Goal: Book appointment/travel/reservation

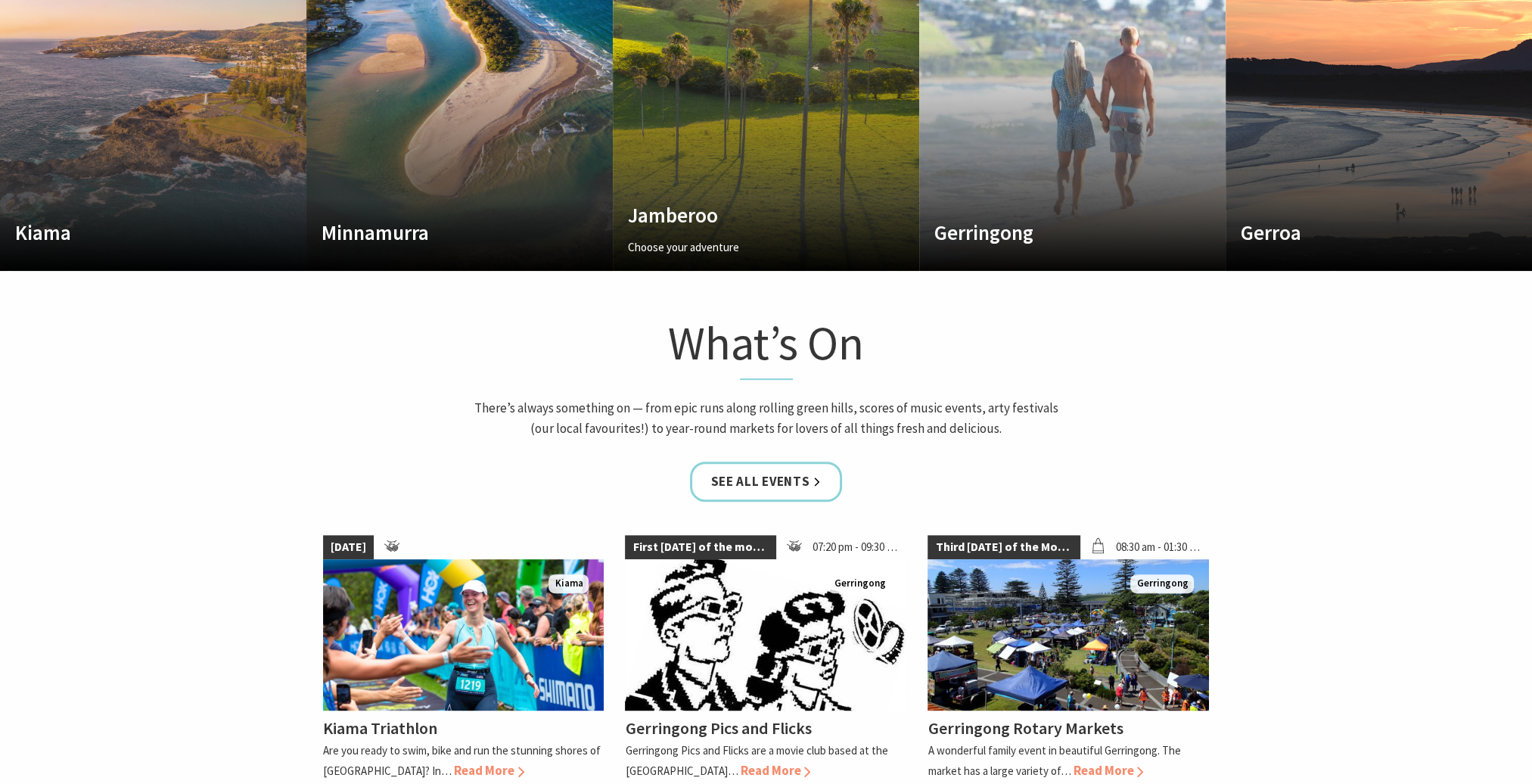
scroll to position [832, 0]
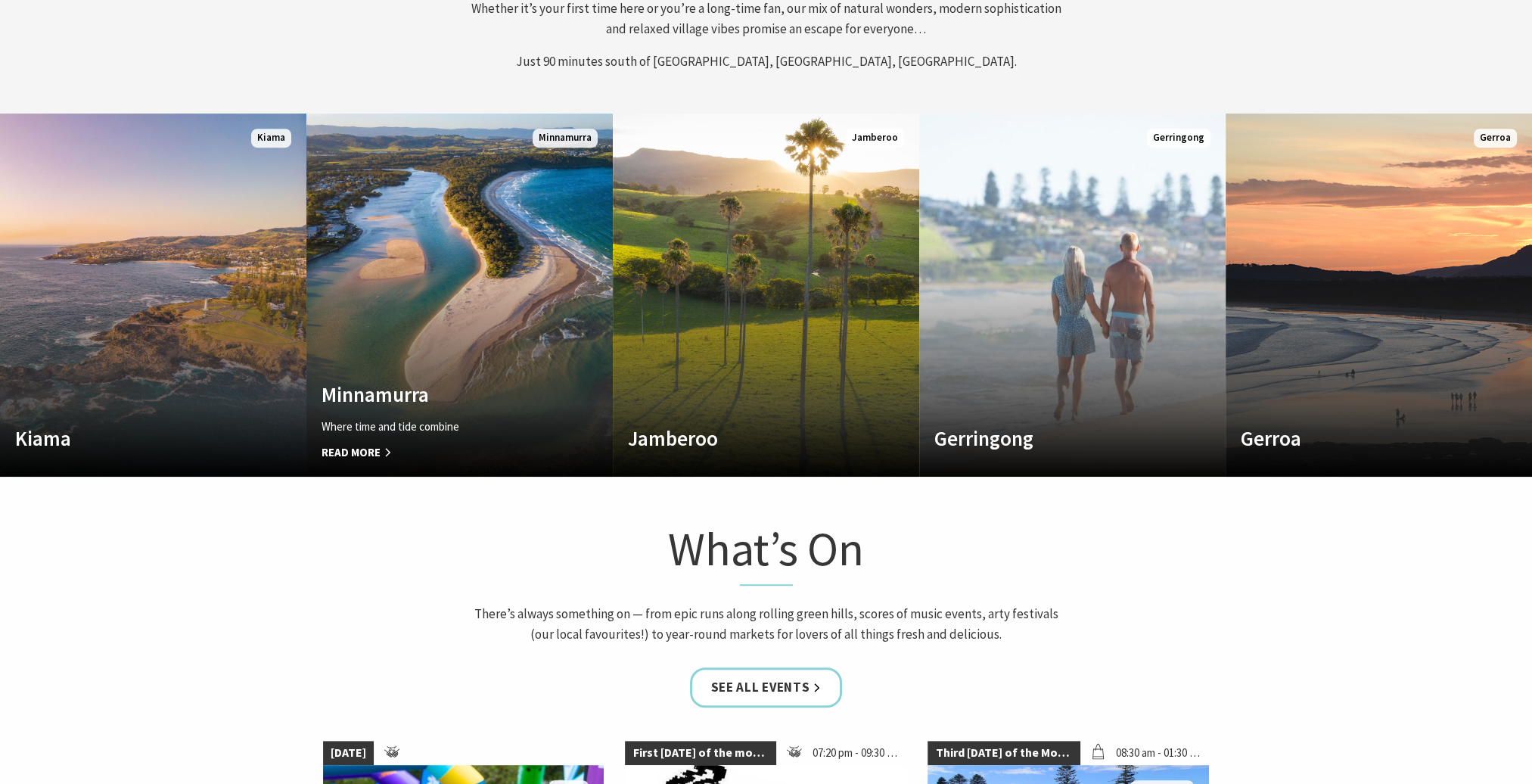
click at [361, 456] on span "Read More" at bounding box center [436, 452] width 230 height 18
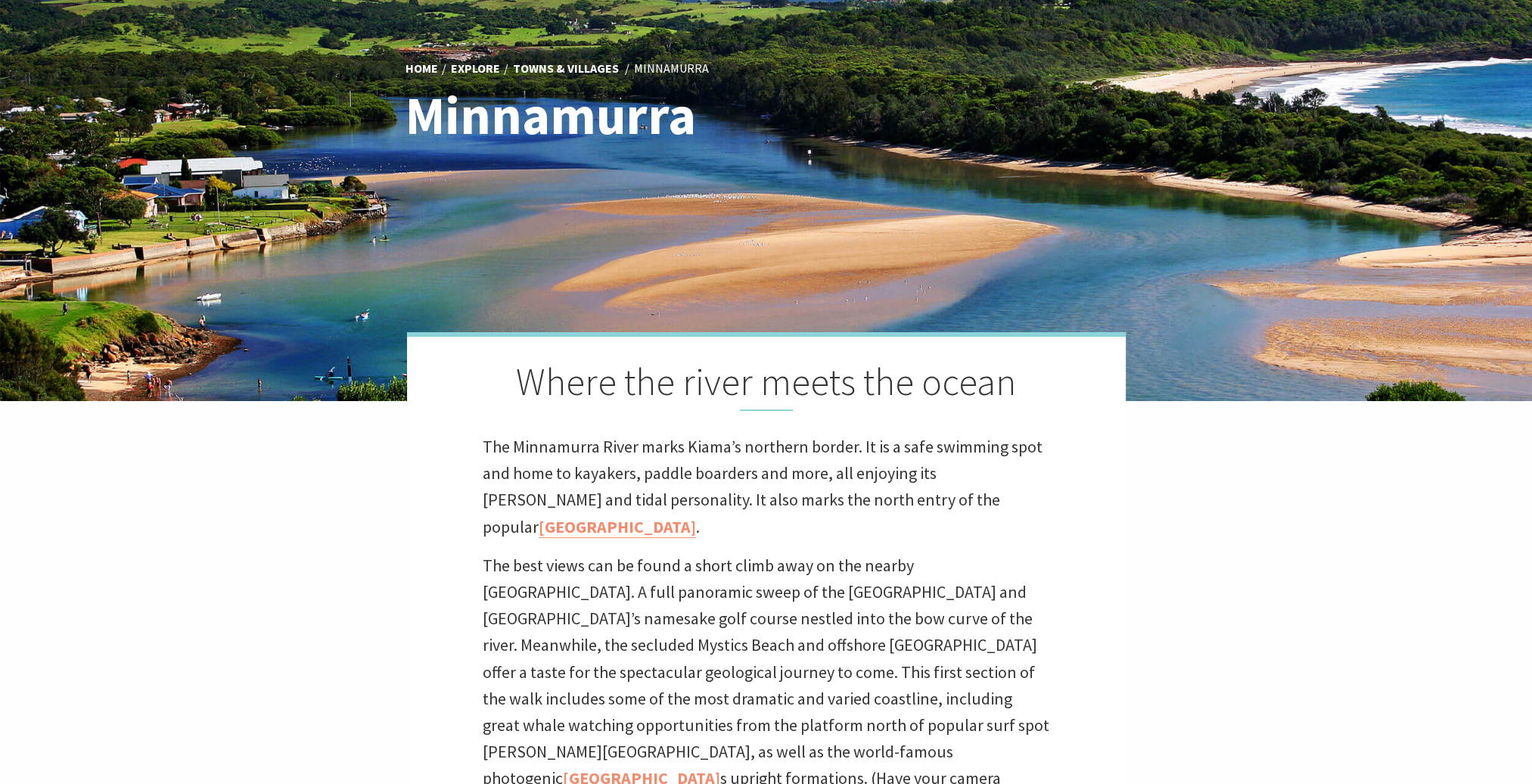
scroll to position [227, 0]
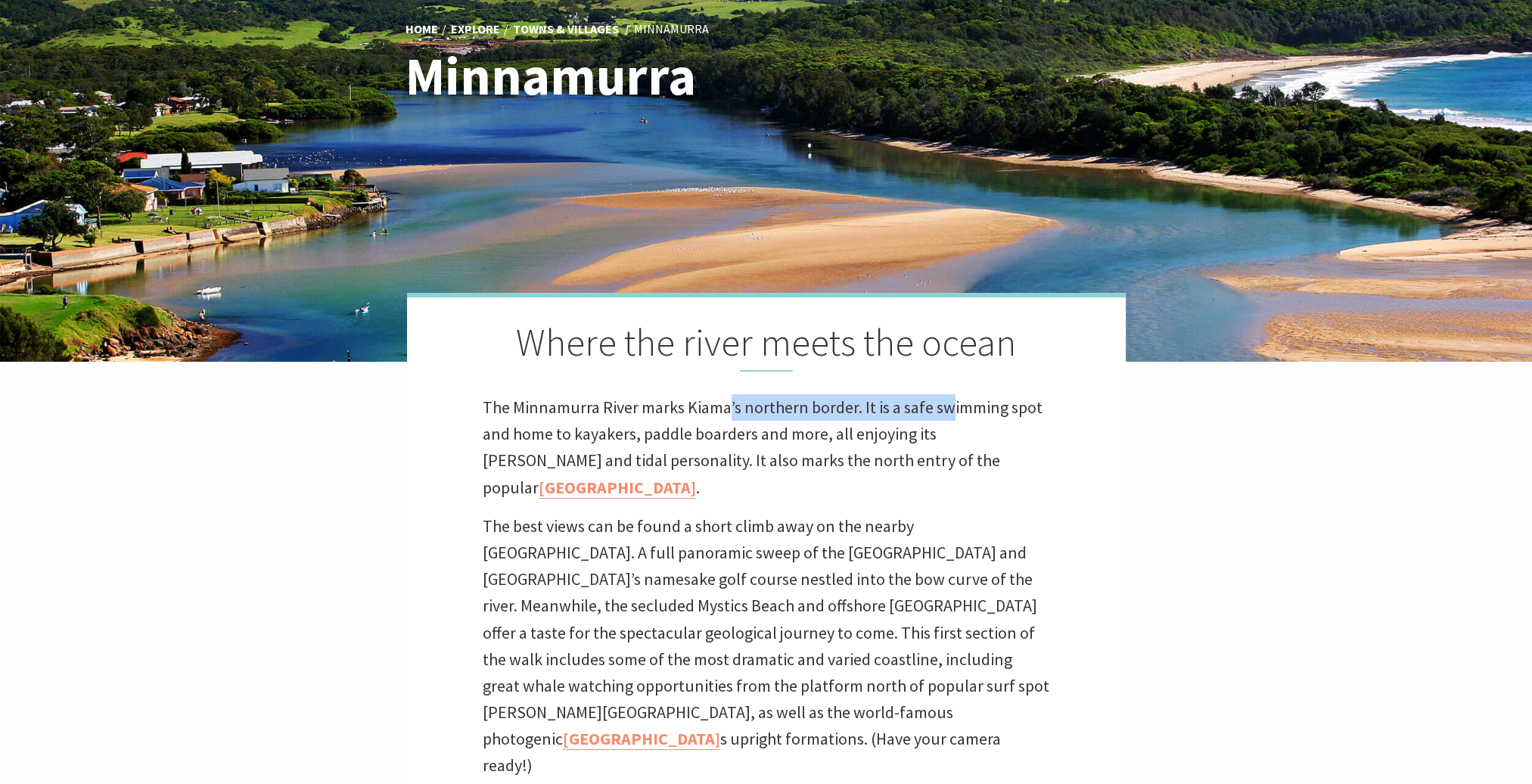
drag, startPoint x: 952, startPoint y: 415, endPoint x: 726, endPoint y: 408, distance: 226.1
click at [726, 408] on p "The Minnamurra River marks Kiama’s northern border. It is a safe swimming spot …" at bounding box center [766, 448] width 567 height 107
drag, startPoint x: 726, startPoint y: 408, endPoint x: 679, endPoint y: 438, distance: 55.8
click at [679, 438] on p "The Minnamurra River marks Kiama’s northern border. It is a safe swimming spot …" at bounding box center [766, 448] width 567 height 107
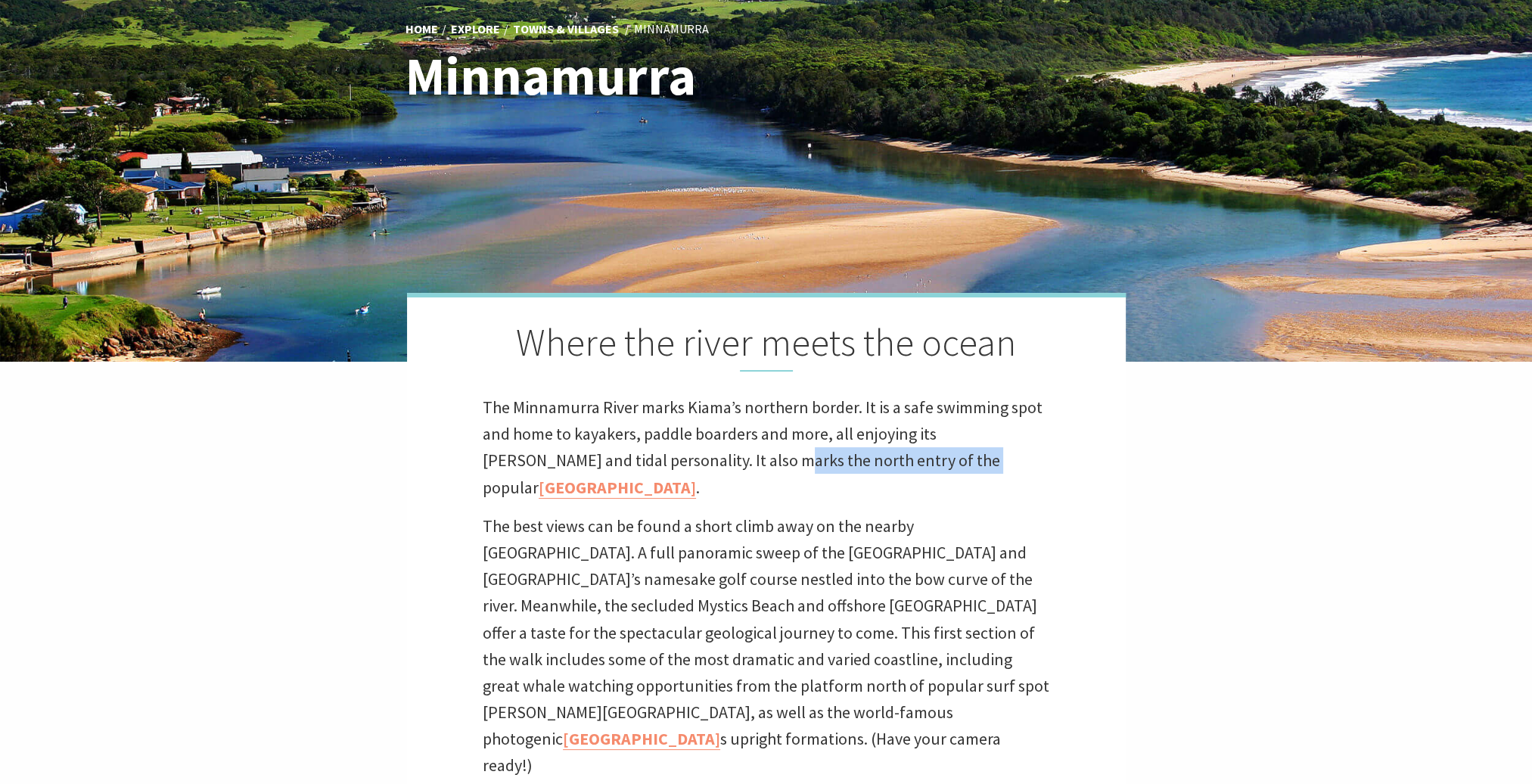
drag, startPoint x: 886, startPoint y: 461, endPoint x: 698, endPoint y: 463, distance: 188.0
click at [698, 463] on p "The Minnamurra River marks Kiama’s northern border. It is a safe swimming spot …" at bounding box center [766, 448] width 567 height 107
drag, startPoint x: 698, startPoint y: 463, endPoint x: 609, endPoint y: 471, distance: 89.4
click at [609, 471] on p "The Minnamurra River marks Kiama’s northern border. It is a safe swimming spot …" at bounding box center [766, 448] width 567 height 107
click at [696, 476] on link "Kiama Coast Walk" at bounding box center [617, 488] width 157 height 22
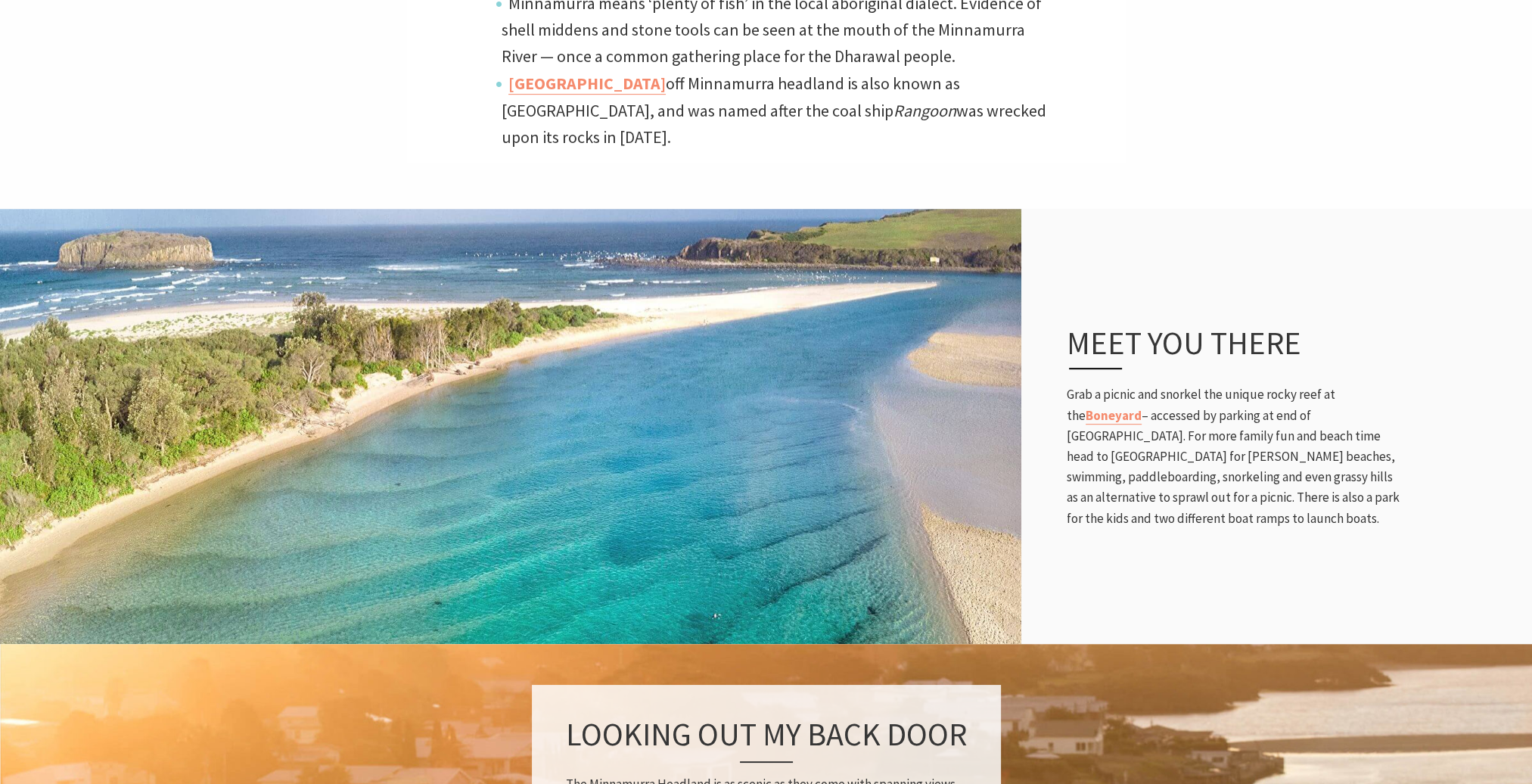
scroll to position [1588, 0]
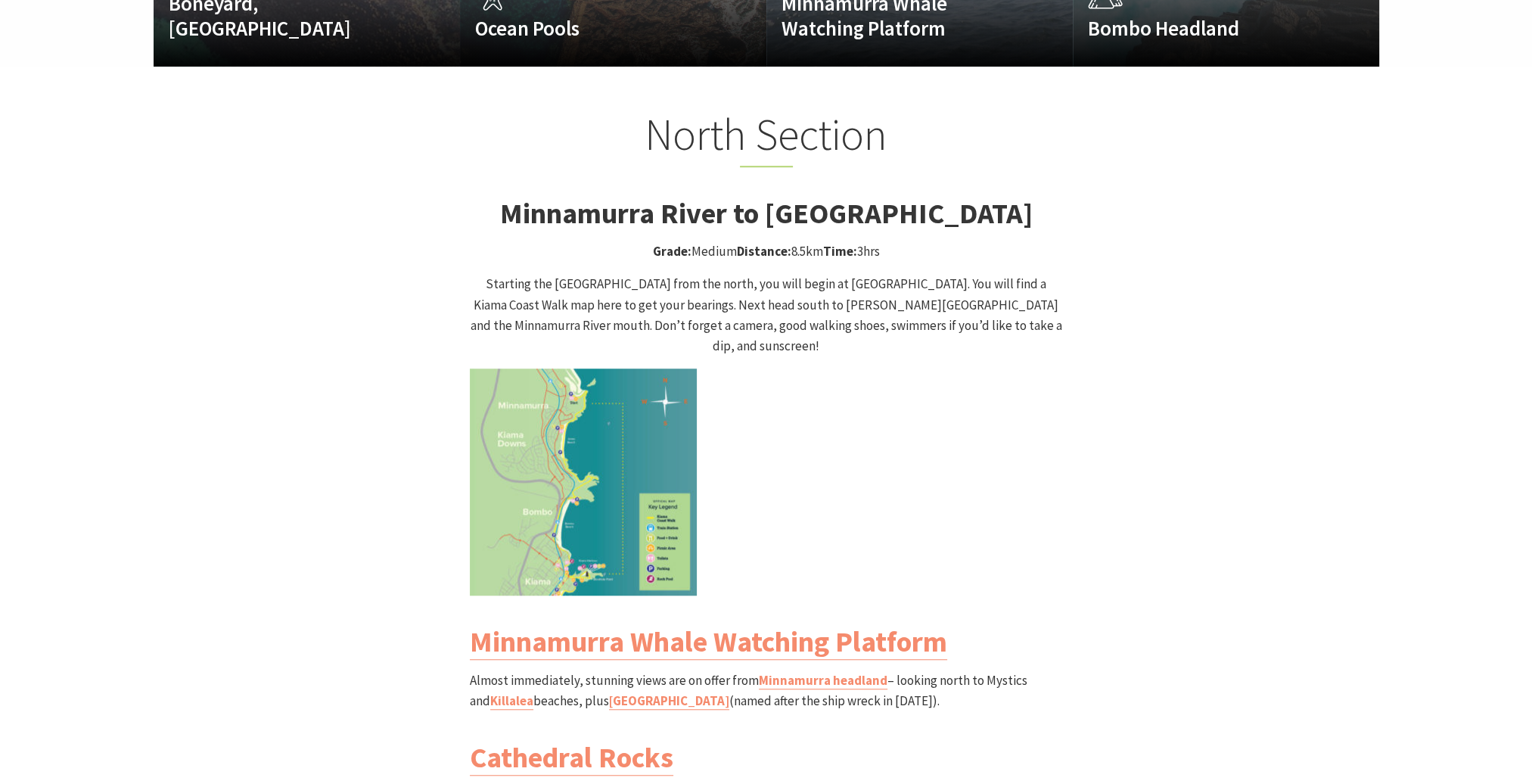
scroll to position [521, 1550]
click at [606, 479] on img at bounding box center [584, 482] width 227 height 227
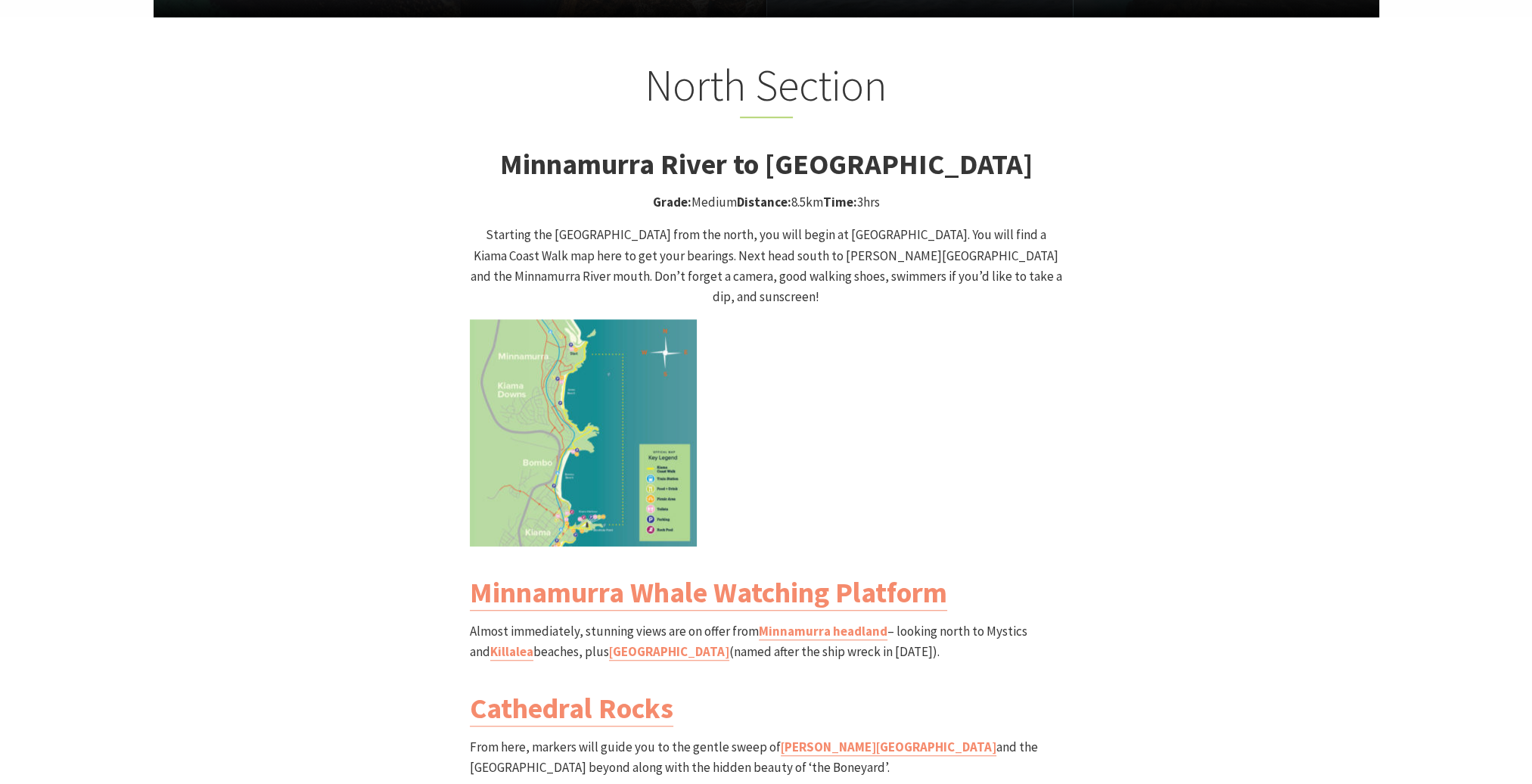
scroll to position [1438, 0]
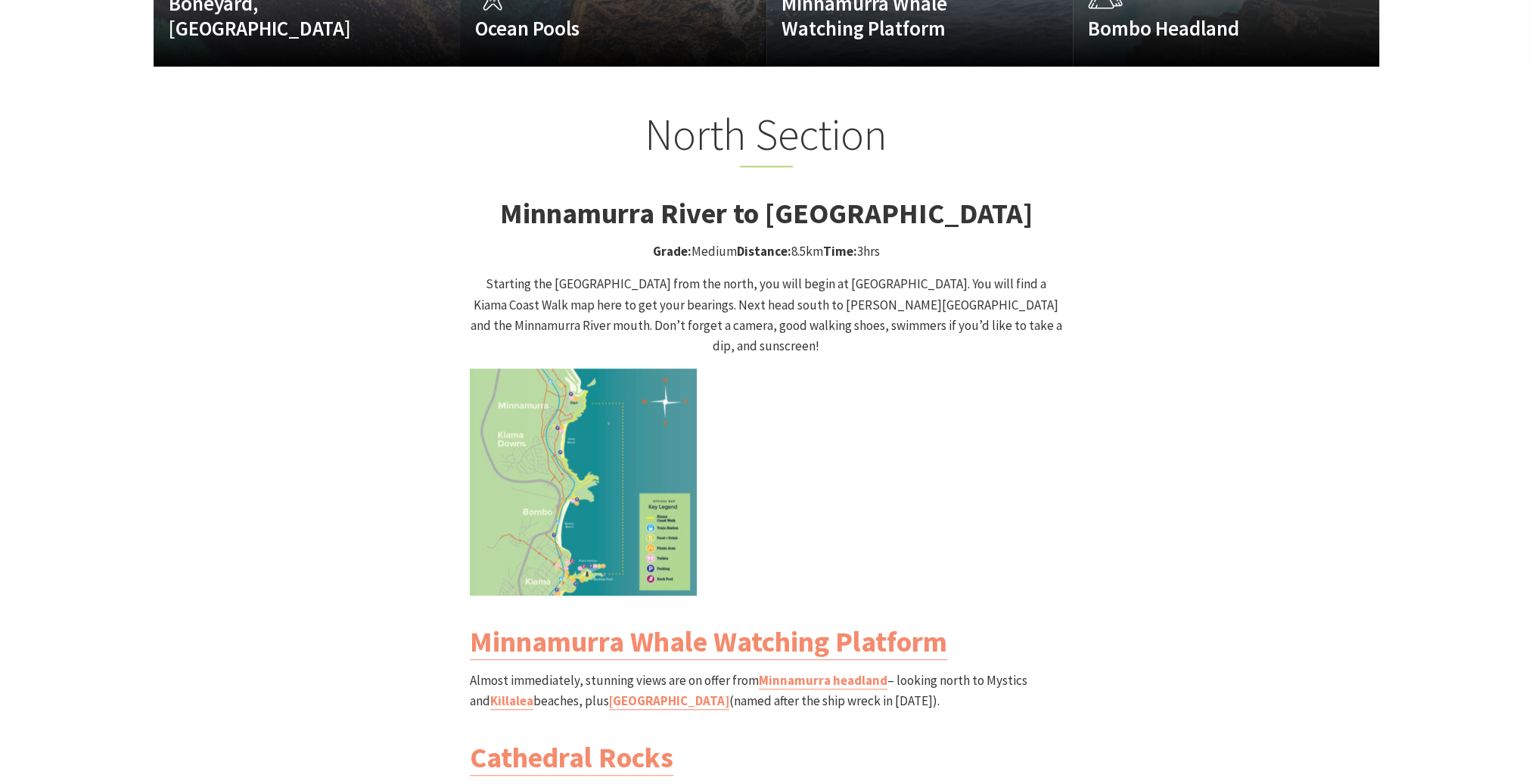
click at [605, 455] on img at bounding box center [584, 482] width 227 height 227
click at [608, 464] on img at bounding box center [584, 482] width 227 height 227
drag, startPoint x: 496, startPoint y: 187, endPoint x: 718, endPoint y: 182, distance: 222.1
click at [718, 195] on strong "Minnamurra River to Kiama Blowhole Walk" at bounding box center [766, 212] width 533 height 36
drag, startPoint x: 718, startPoint y: 182, endPoint x: 706, endPoint y: 186, distance: 12.6
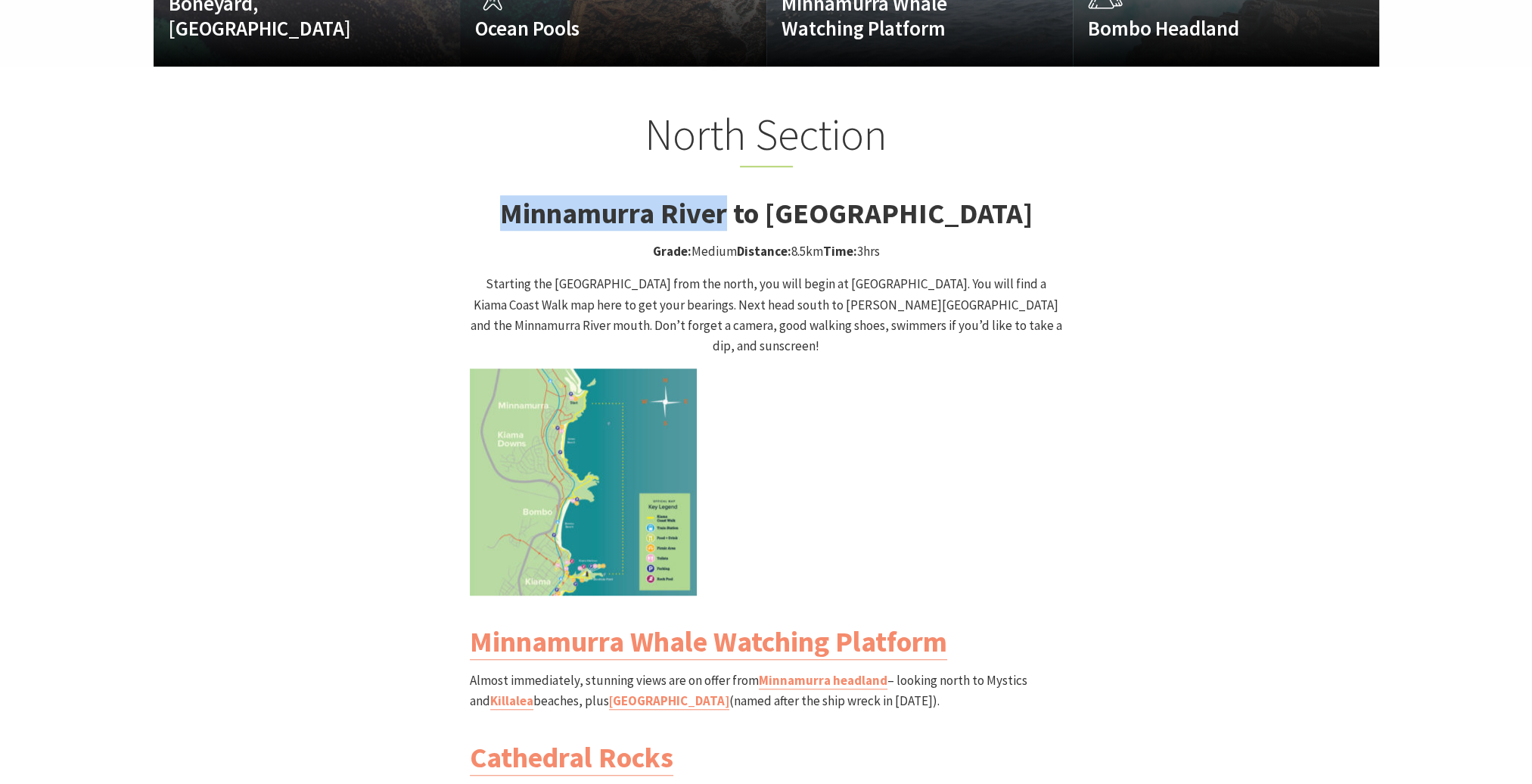
copy strong "Minnamurra River"
click at [637, 195] on strong "Minnamurra River to Kiama Blowhole Walk" at bounding box center [766, 212] width 533 height 36
drag, startPoint x: 647, startPoint y: 183, endPoint x: 492, endPoint y: 187, distance: 155.1
click at [492, 196] on h3 "Minnamurra River to Kiama Blowhole Walk" at bounding box center [766, 213] width 593 height 35
drag, startPoint x: 492, startPoint y: 187, endPoint x: 557, endPoint y: 185, distance: 65.0
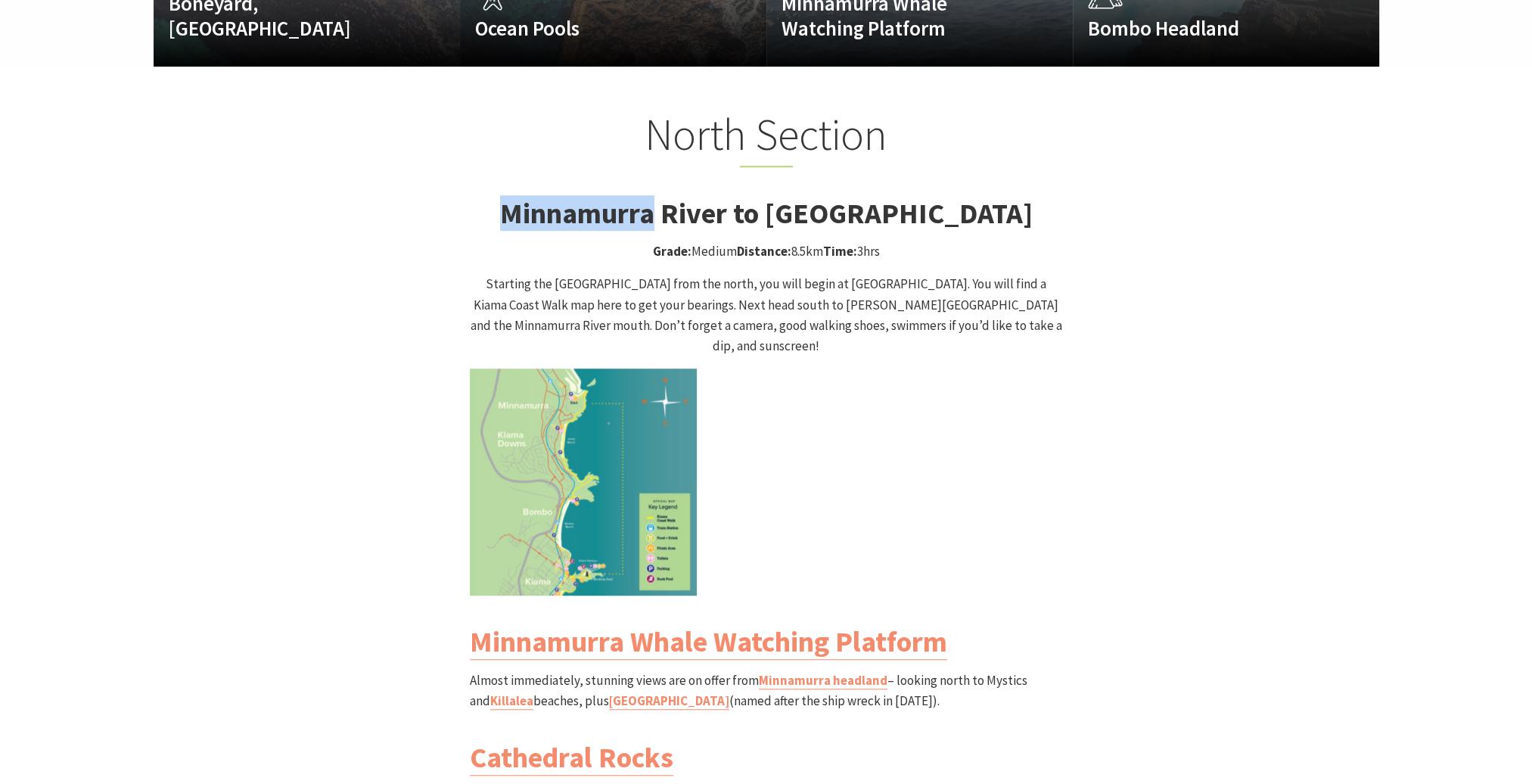
copy strong "Minnamurra"
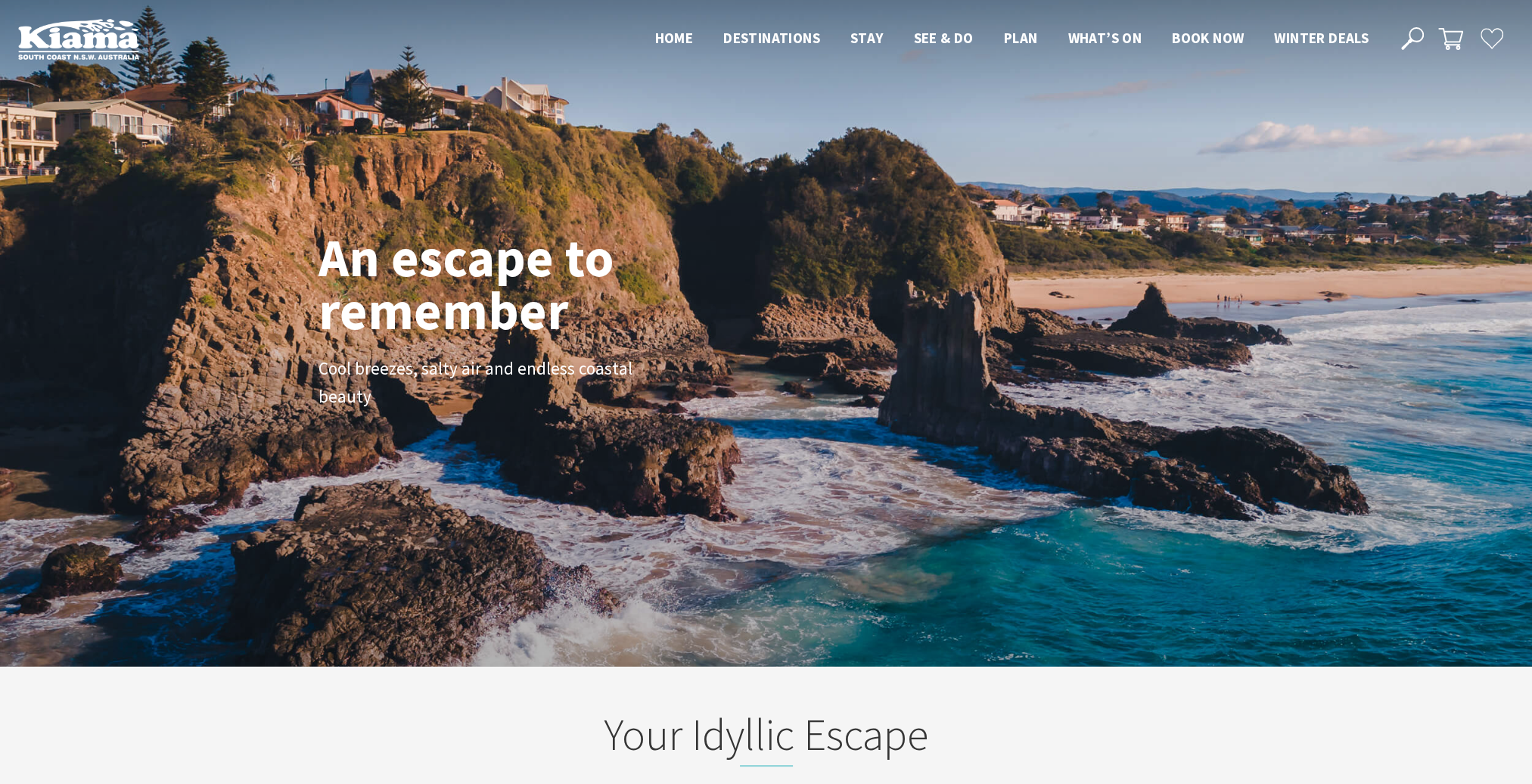
click at [1224, 42] on span "Book now" at bounding box center [1208, 38] width 72 height 18
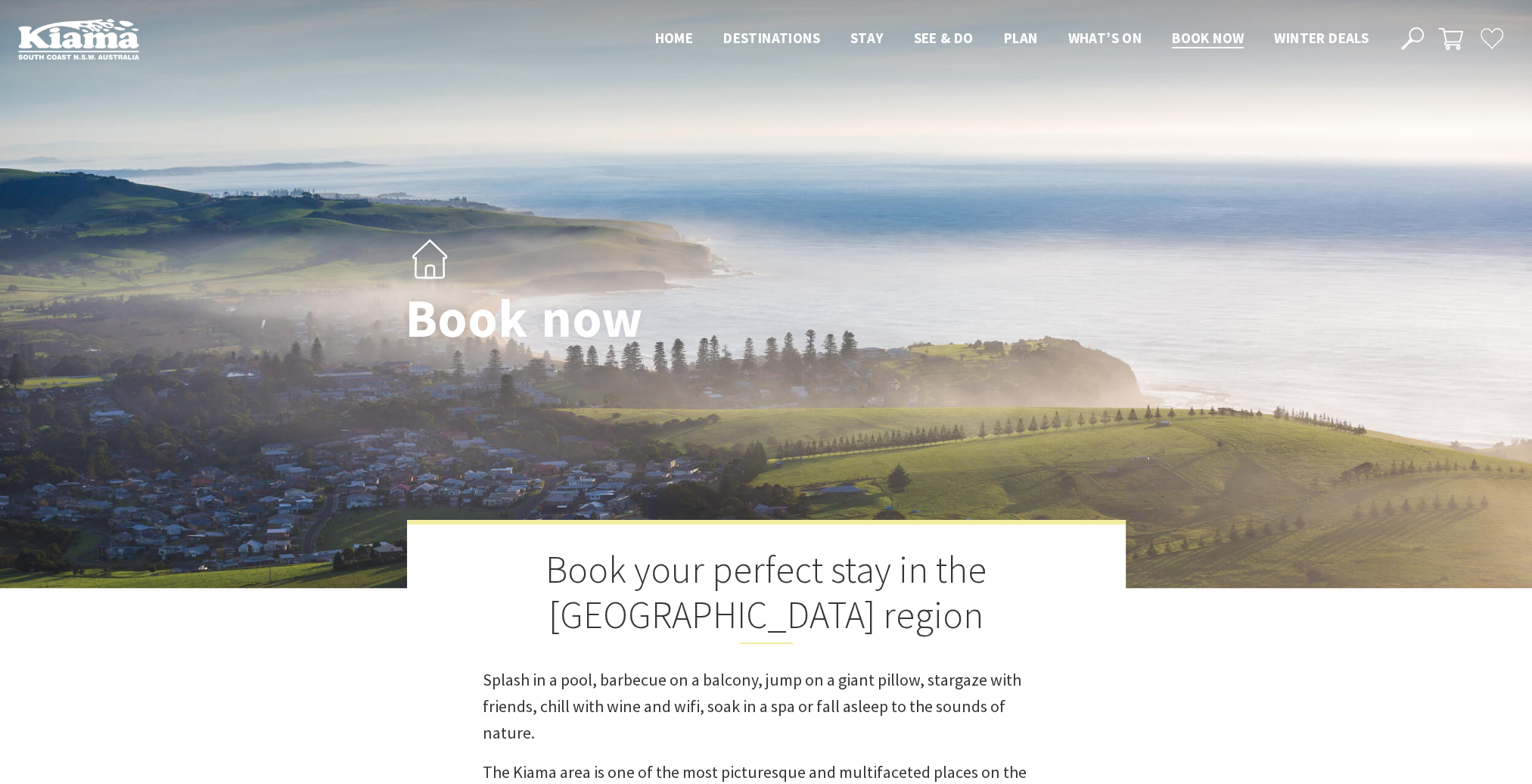
select select "3"
select select "2"
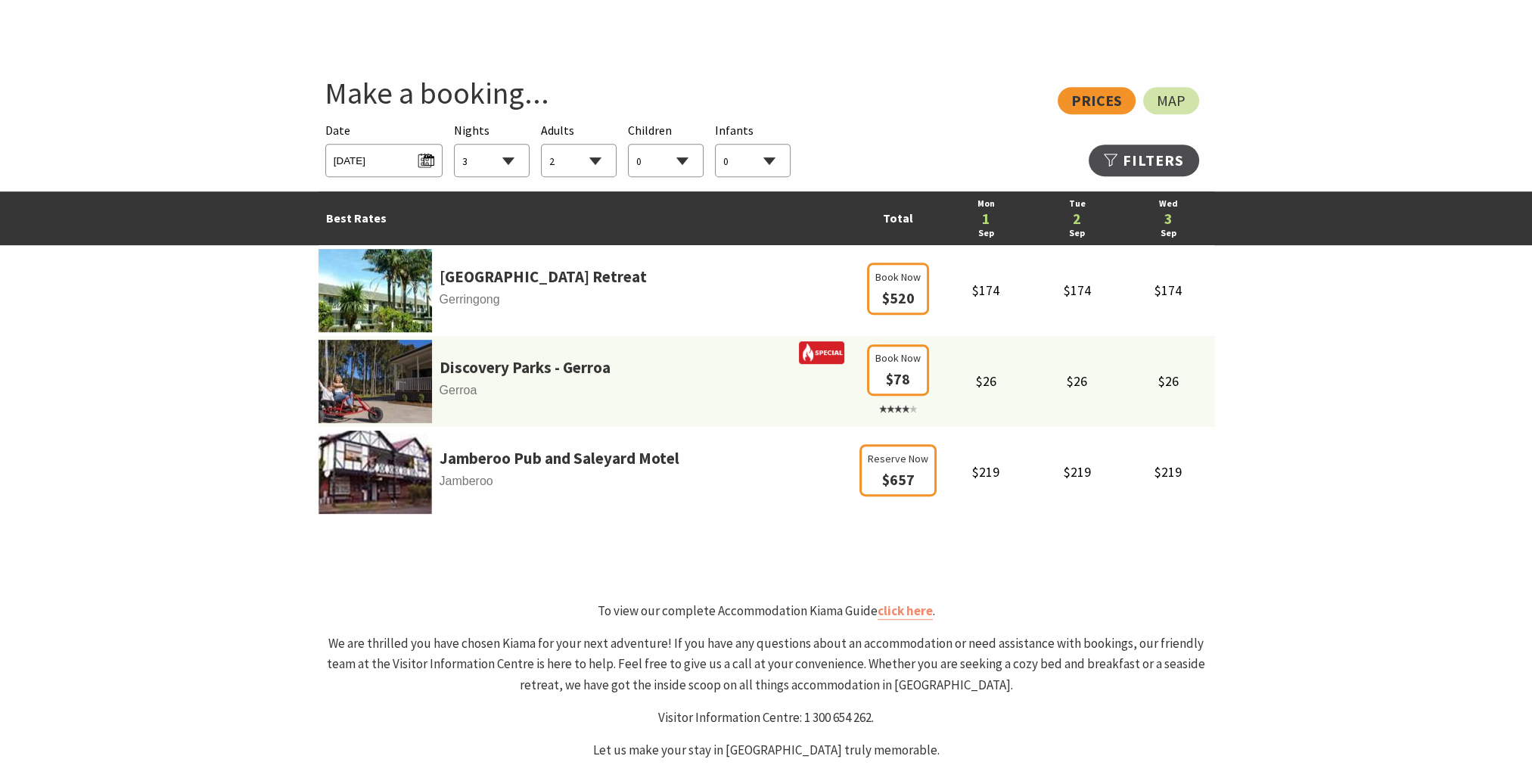
scroll to position [908, 0]
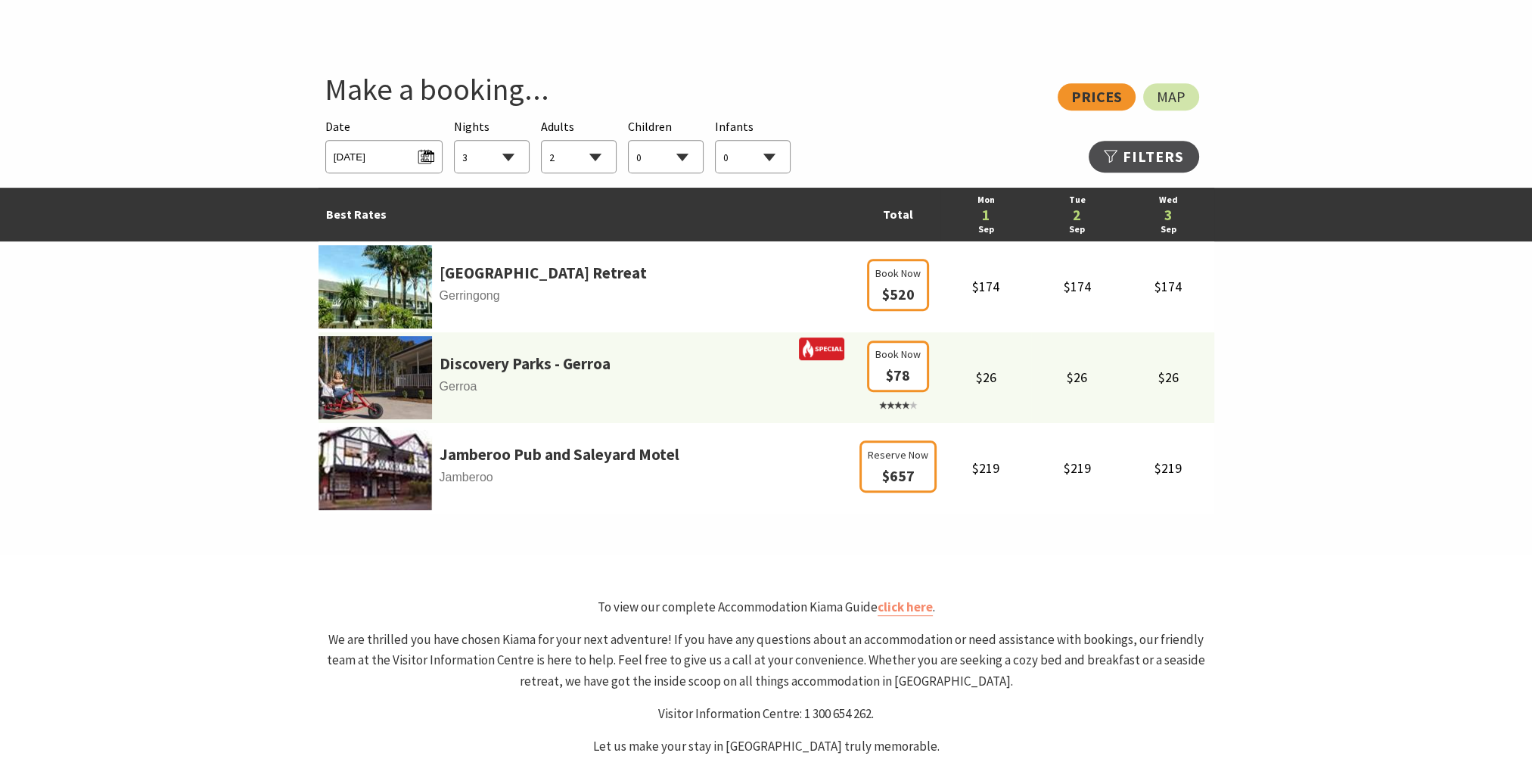
click at [513, 159] on select "1 2 3 4 5 6 7 8 9 10 11 12 13 14 15 16 17 18 19 20 21 22 23 24 25 26 27 28 29 30" at bounding box center [491, 157] width 74 height 33
select select "1"
click at [454, 140] on select "1 2 3 4 5 6 7 8 9 10 11 12 13 14 15 16 17 18 19 20 21 22 23 24 25 26 27 28 29 30" at bounding box center [491, 157] width 74 height 33
click at [584, 149] on select "0 1 2 3 4 5 6 7 8 9 10 11 12 13 14 15 16 17 18 19 20 21 22 23 24 25 26 27 28 29…" at bounding box center [579, 157] width 74 height 33
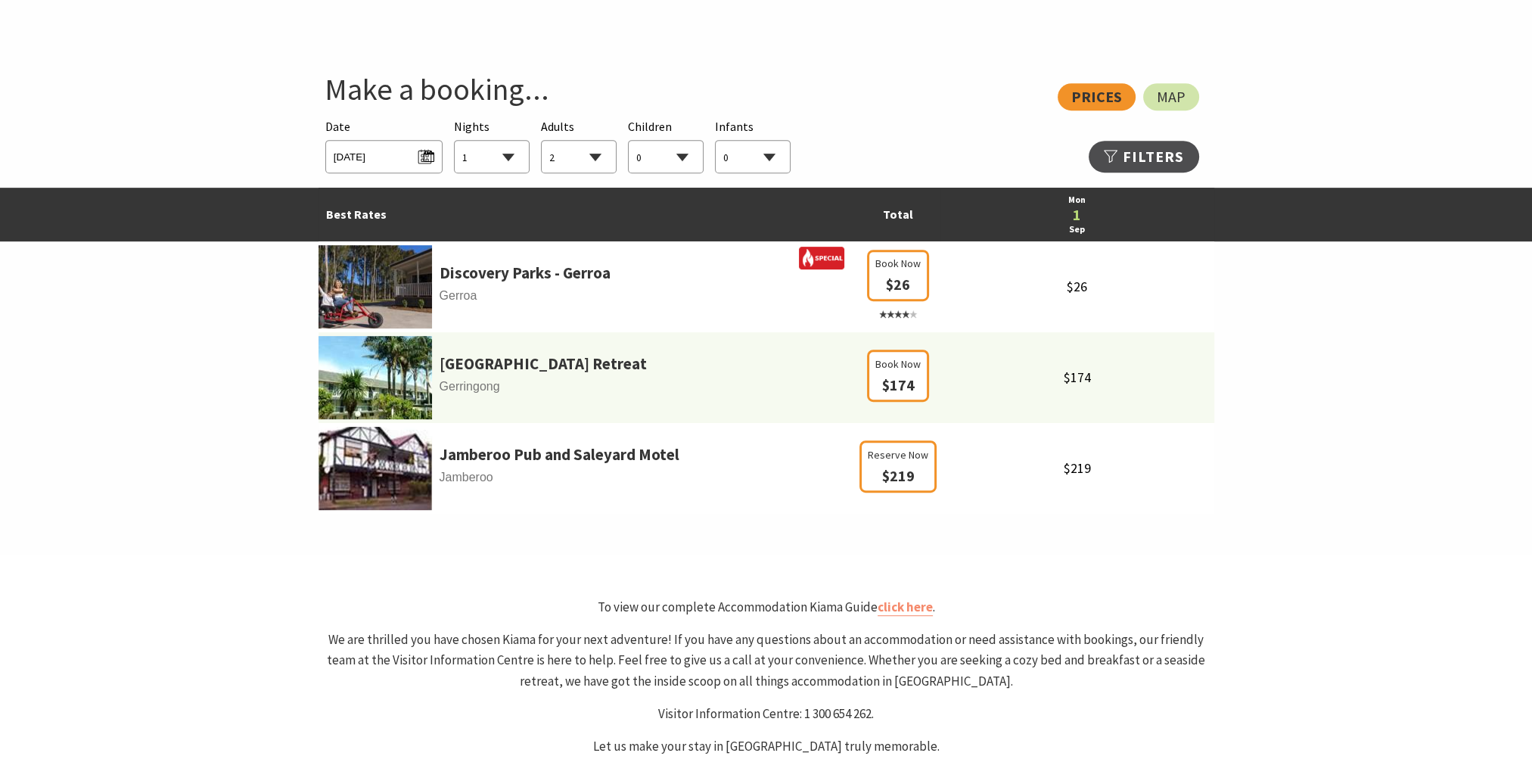
select select "0"
click at [542, 140] on select "0 1 2 3 4 5 6 7 8 9 10 11 12 13 14 15 16 17 18 19 20 21 22 23 24 25 26 27 28 29…" at bounding box center [579, 157] width 74 height 33
select select "1"
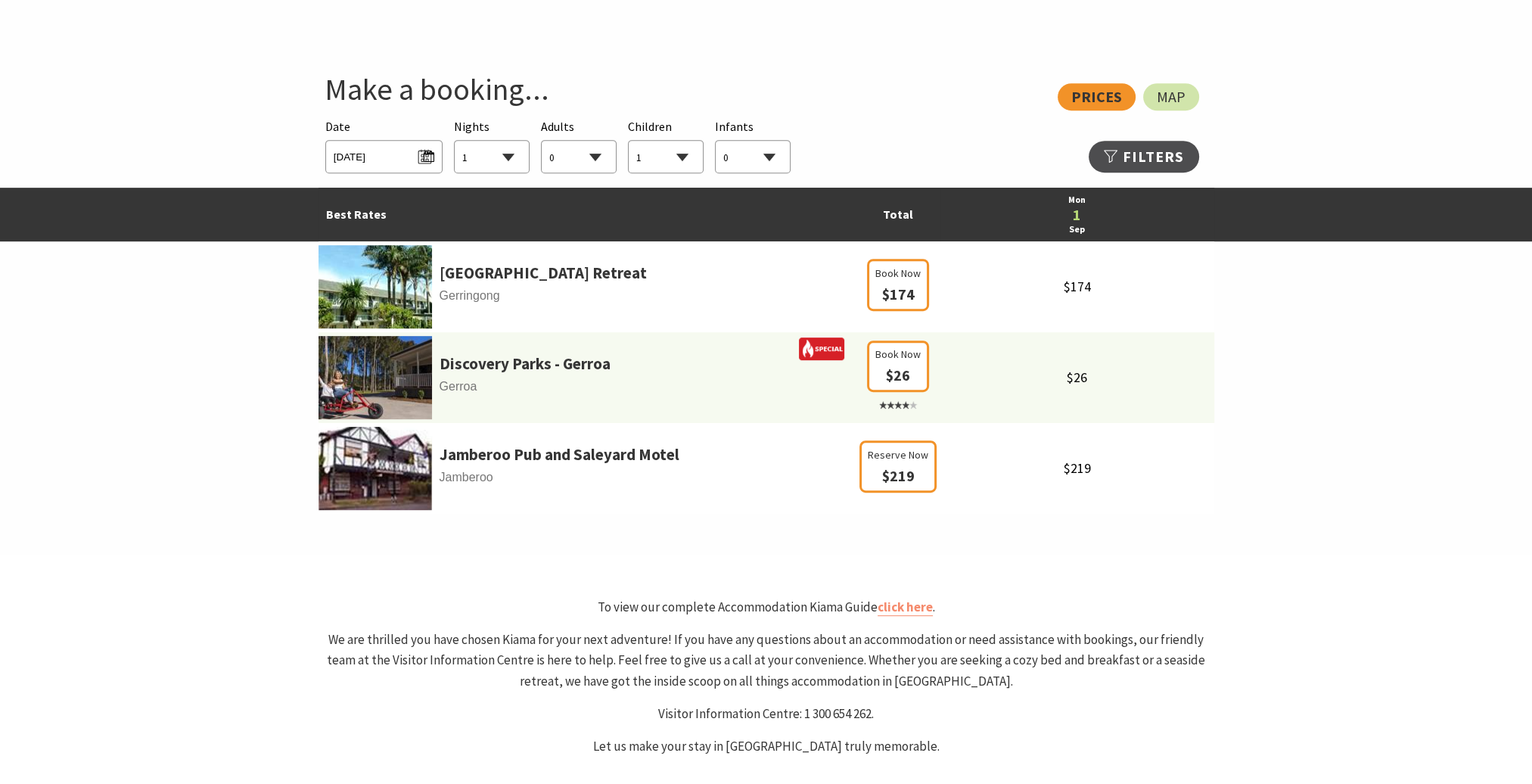
click at [604, 153] on select "0 1 2 3 4 5 6 7 8 9 10 11 12 13 14 15 16 17 18 19 20 21 22 23 24 25 26 27 28 29…" at bounding box center [579, 157] width 74 height 33
select select "1"
click at [542, 140] on select "0 1 2 3 4 5 6 7 8 9 10 11 12 13 14 15 16 17 18 19 20 21 22 23 24 25 26 27 28 29…" at bounding box center [579, 157] width 74 height 33
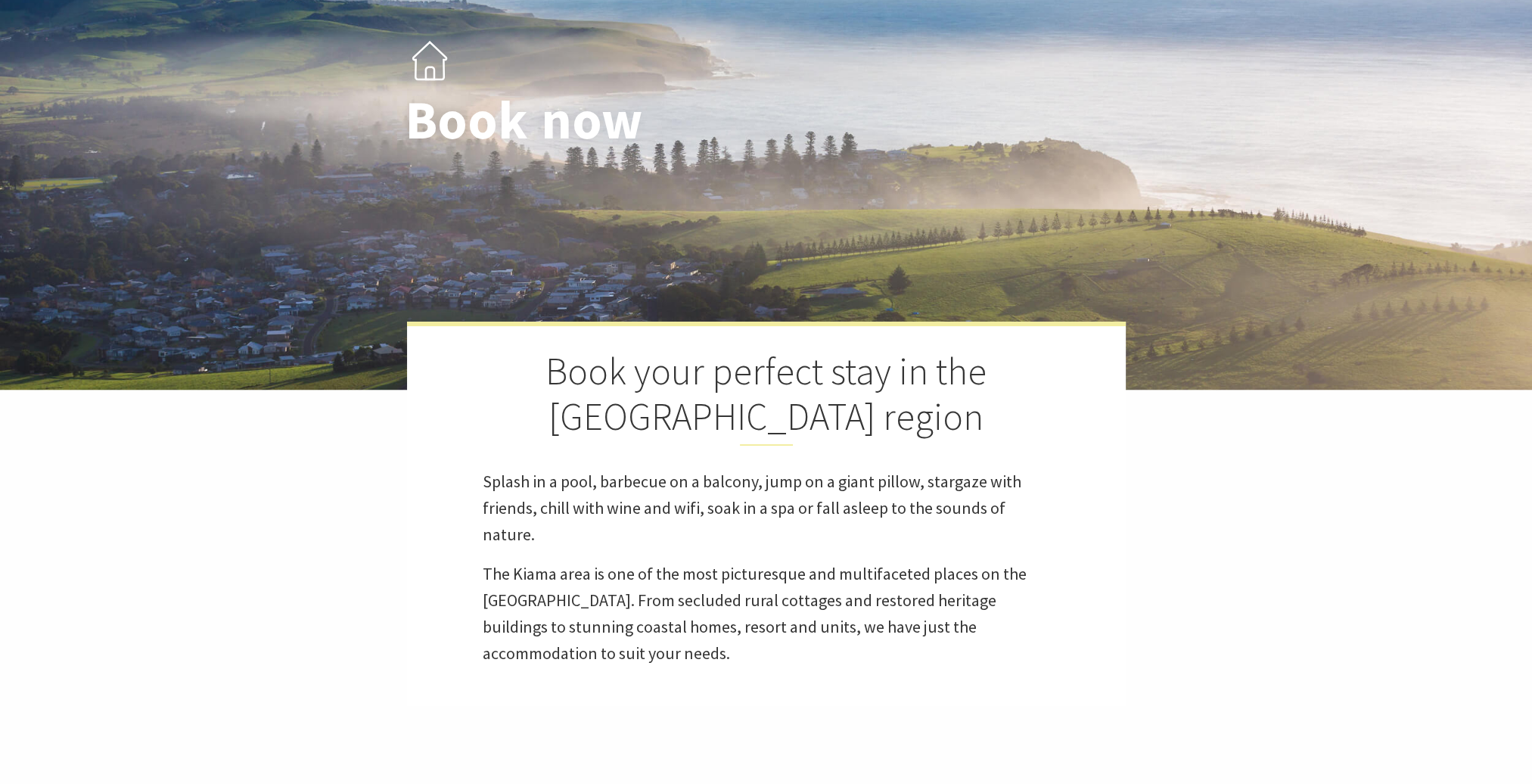
scroll to position [0, 0]
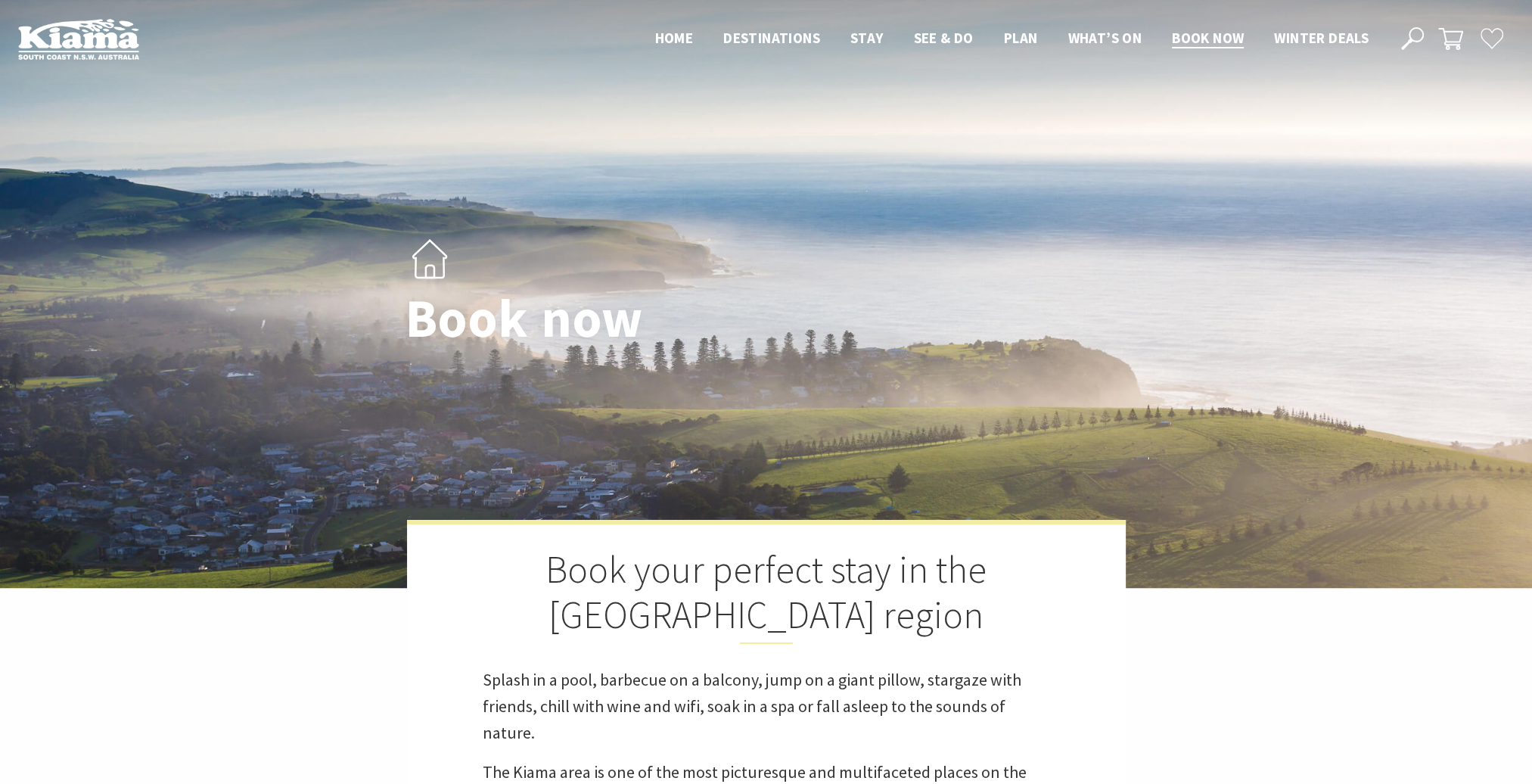
select select "1"
